Goal: Find specific page/section: Find specific page/section

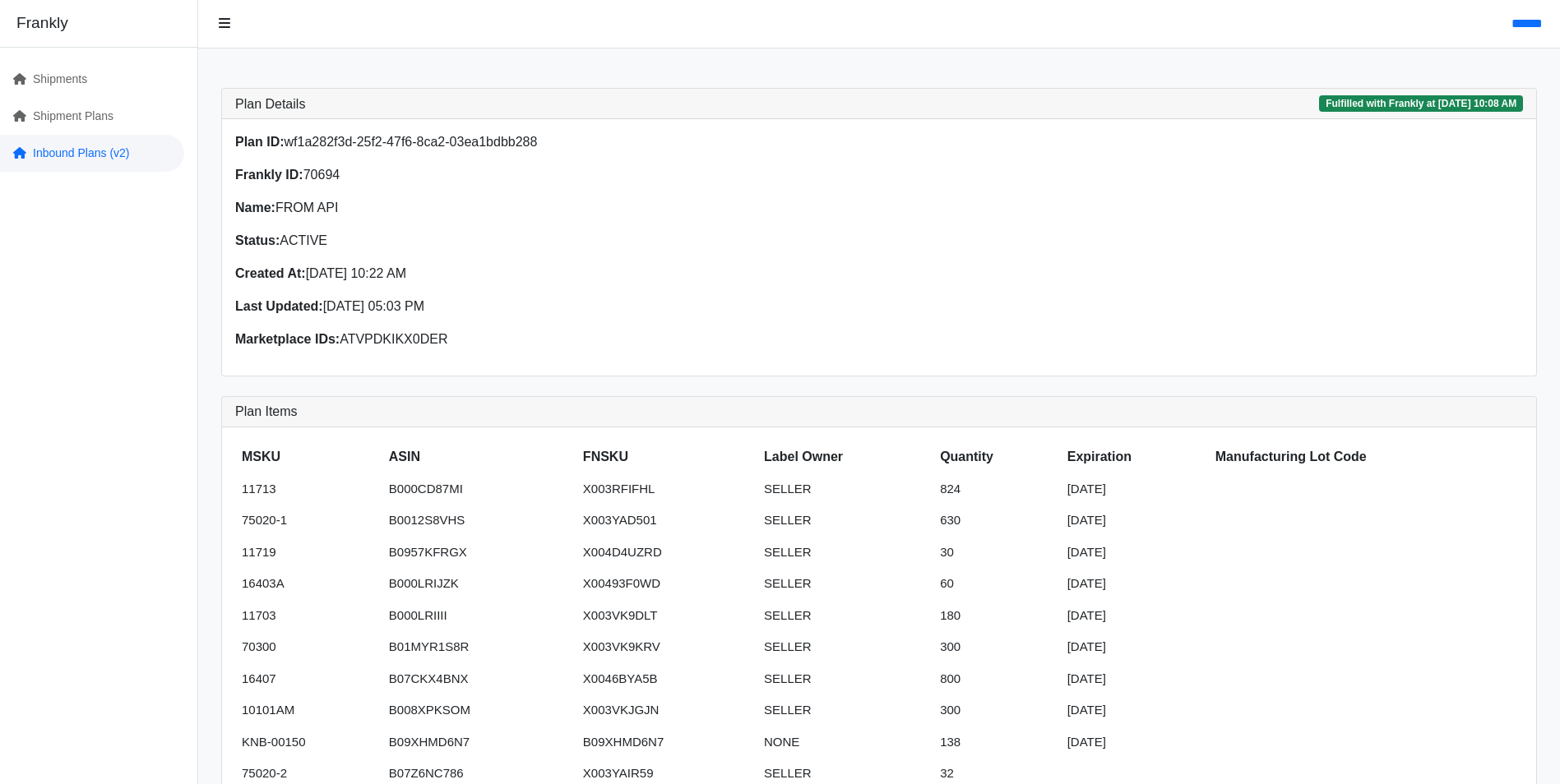
click at [68, 154] on link "Inbound Plans (v2)" at bounding box center [92, 153] width 184 height 37
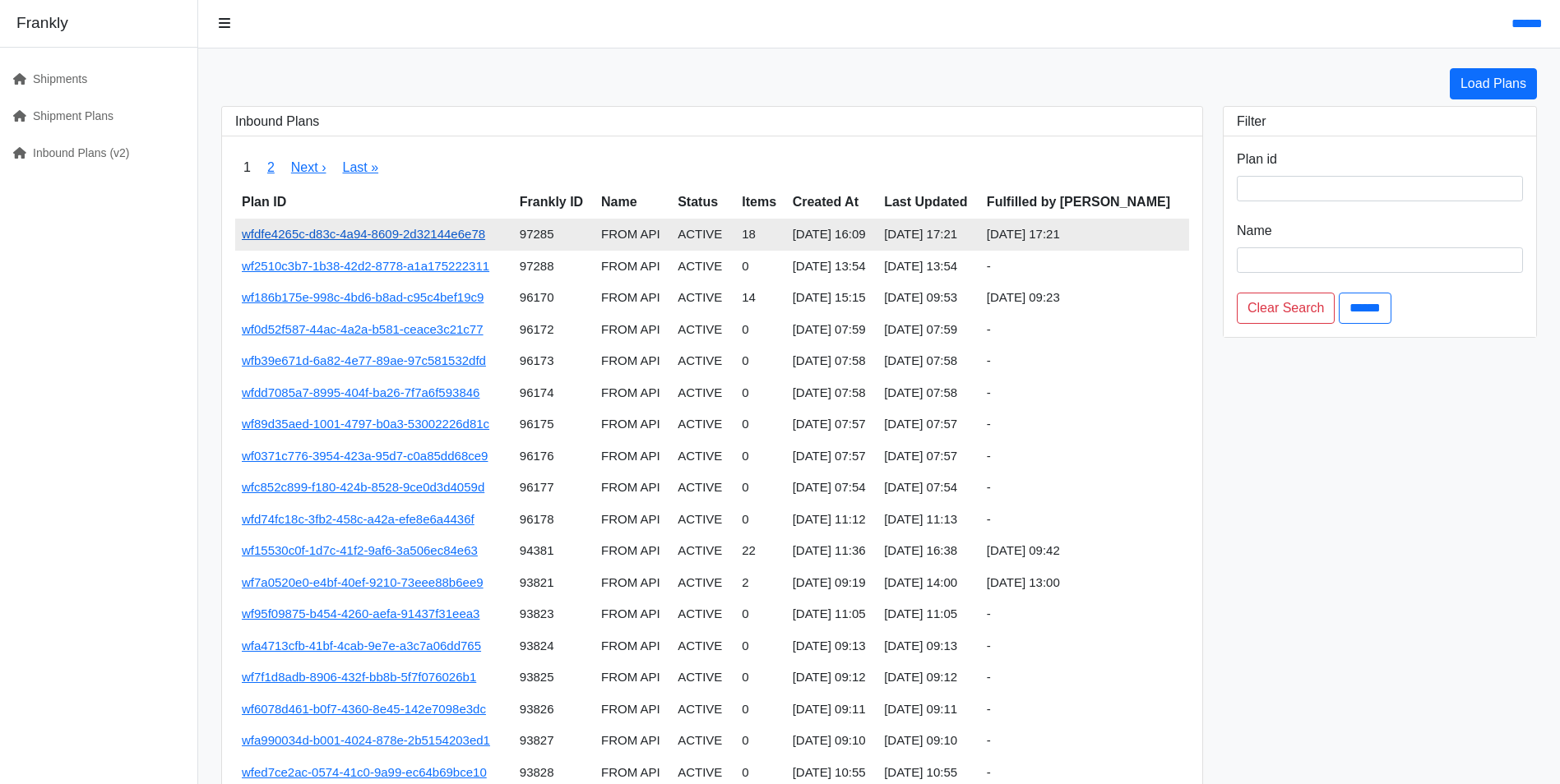
click at [447, 234] on link "wfdfe4265c-d83c-4a94-8609-2d32144e6e78" at bounding box center [363, 234] width 244 height 14
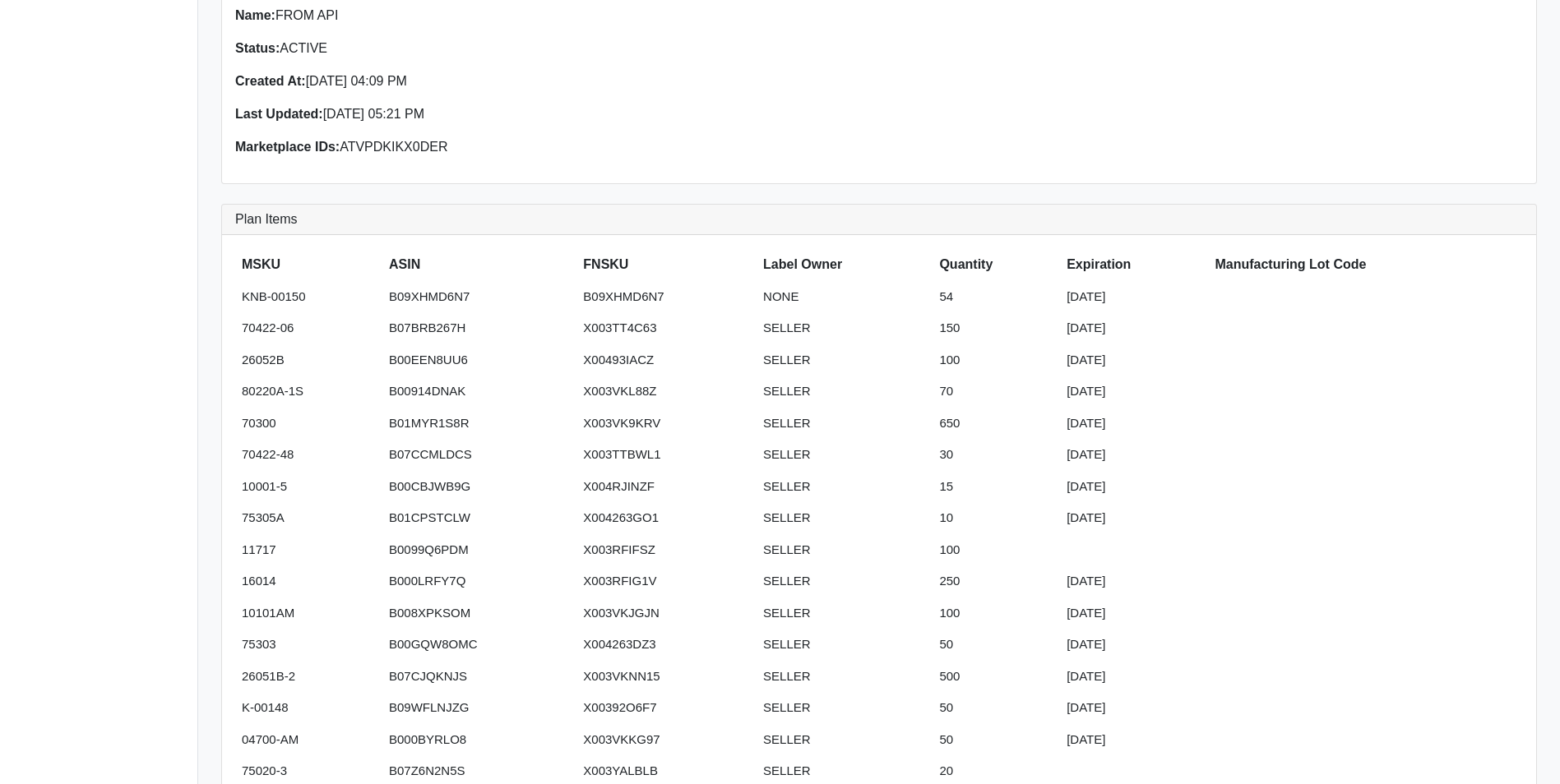
scroll to position [164, 0]
